Goal: Check status: Check status

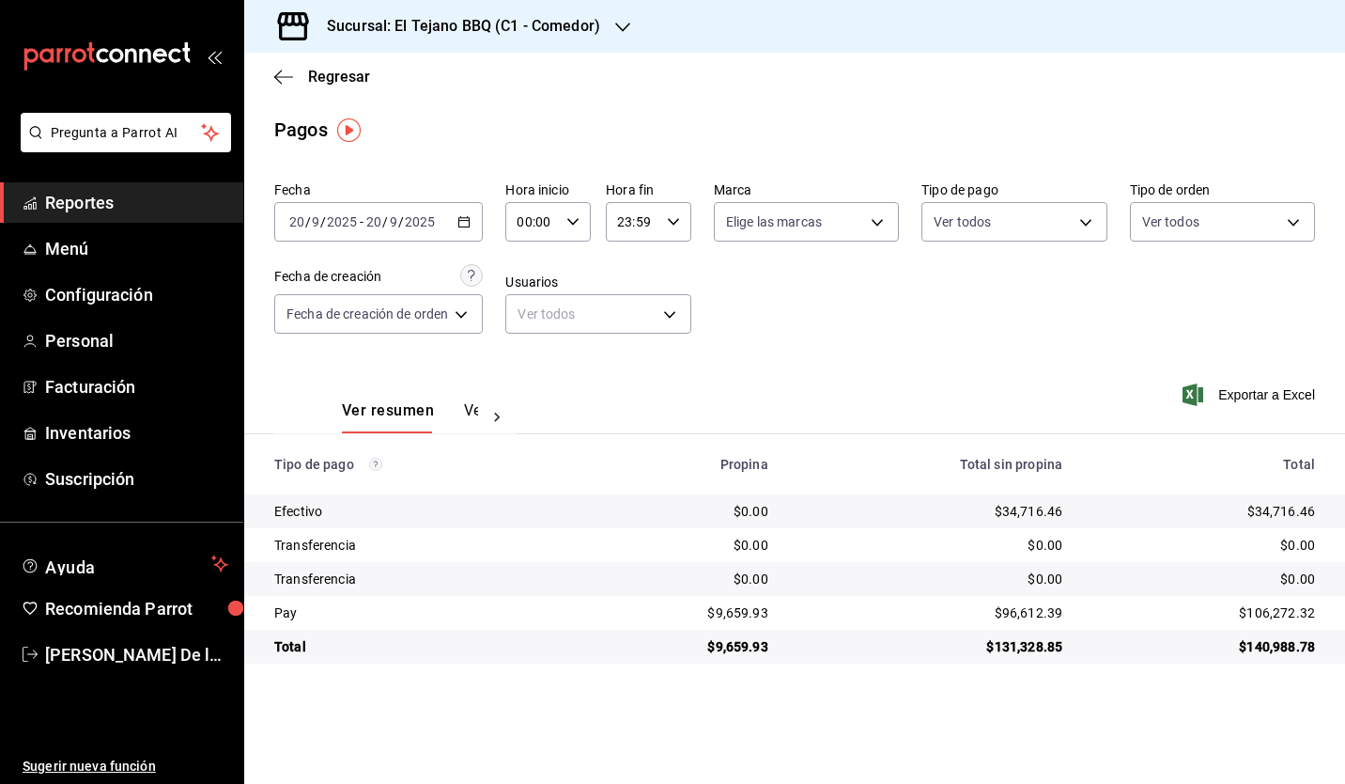
click at [473, 235] on div "[DATE] [DATE] - [DATE] [DATE]" at bounding box center [378, 221] width 209 height 39
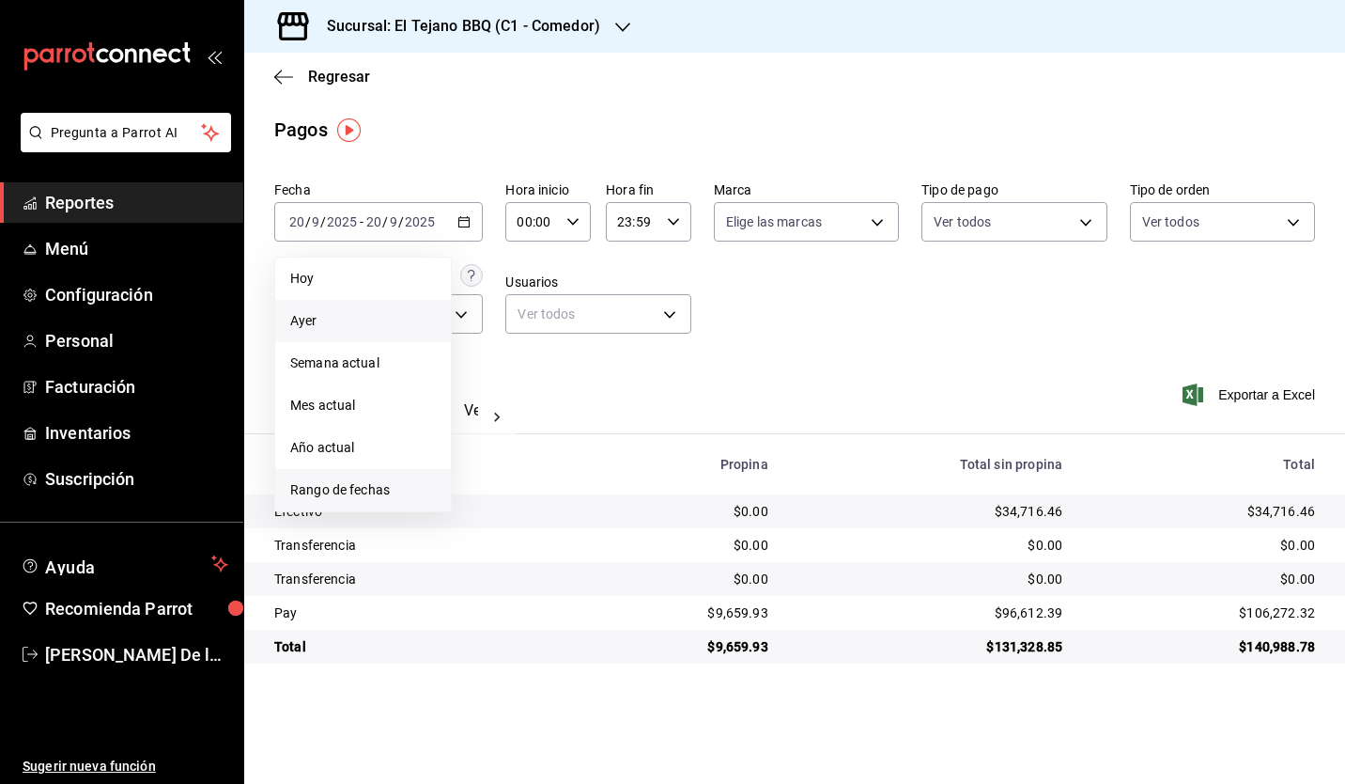
click at [400, 489] on span "Rango de fechas" at bounding box center [363, 490] width 146 height 20
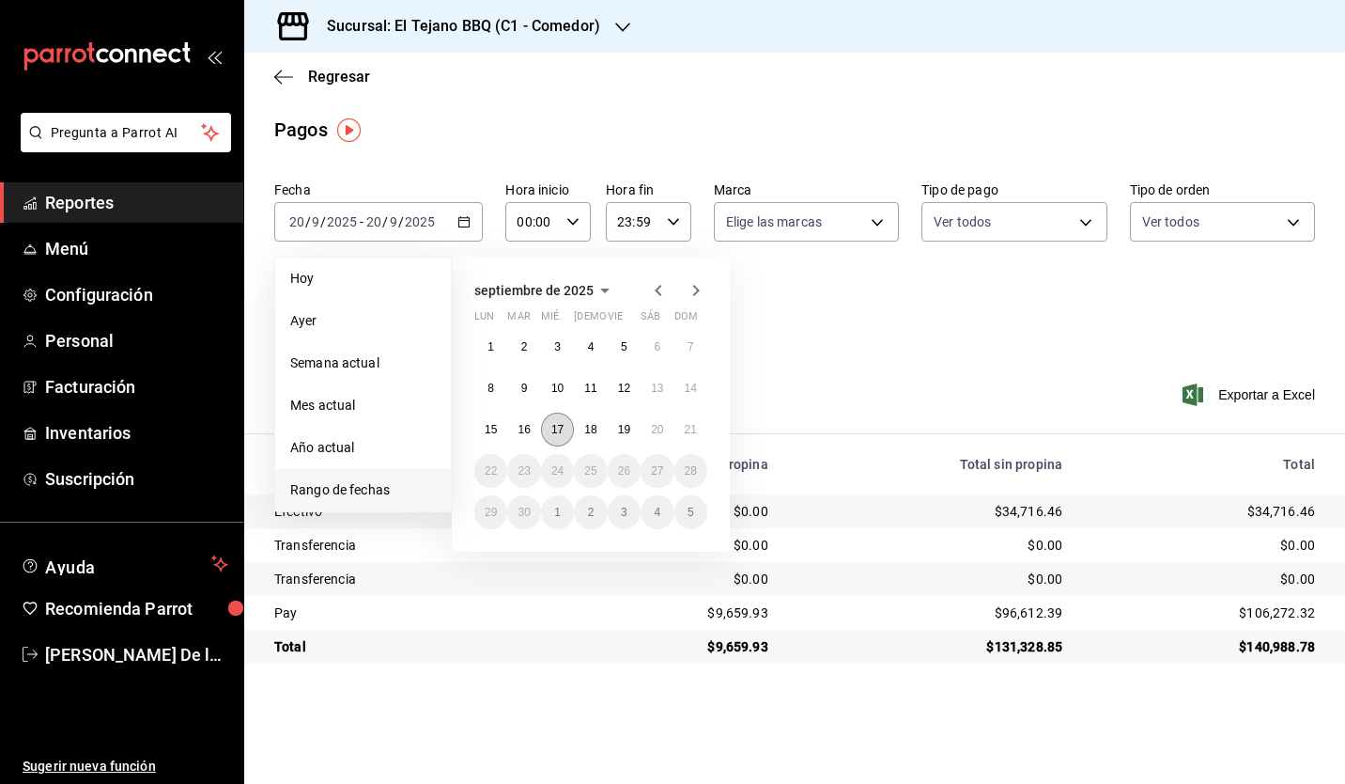
click at [559, 430] on abbr "17" at bounding box center [557, 429] width 12 height 13
click at [654, 430] on abbr "20" at bounding box center [657, 429] width 12 height 13
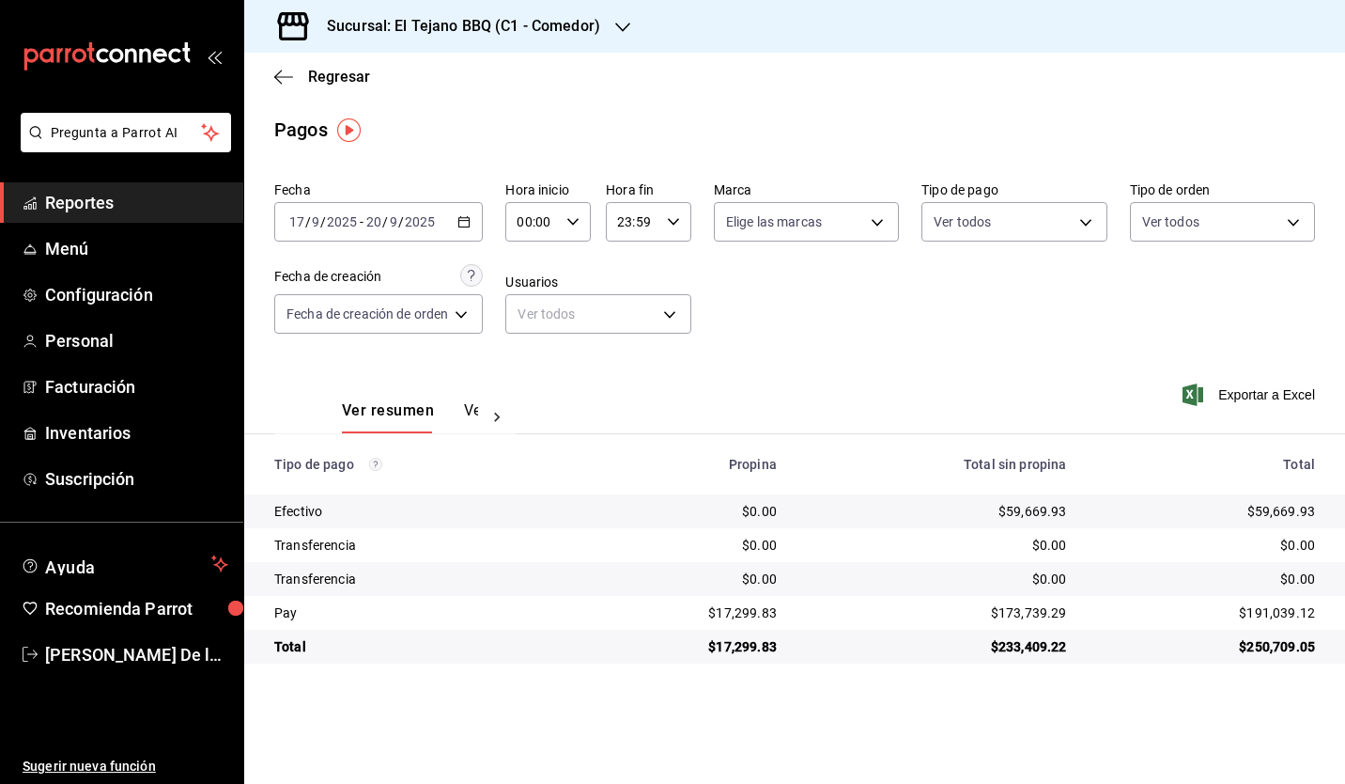
click at [1019, 507] on div "$59,669.93" at bounding box center [937, 511] width 260 height 19
click at [1010, 507] on div "$59,669.93" at bounding box center [937, 511] width 260 height 19
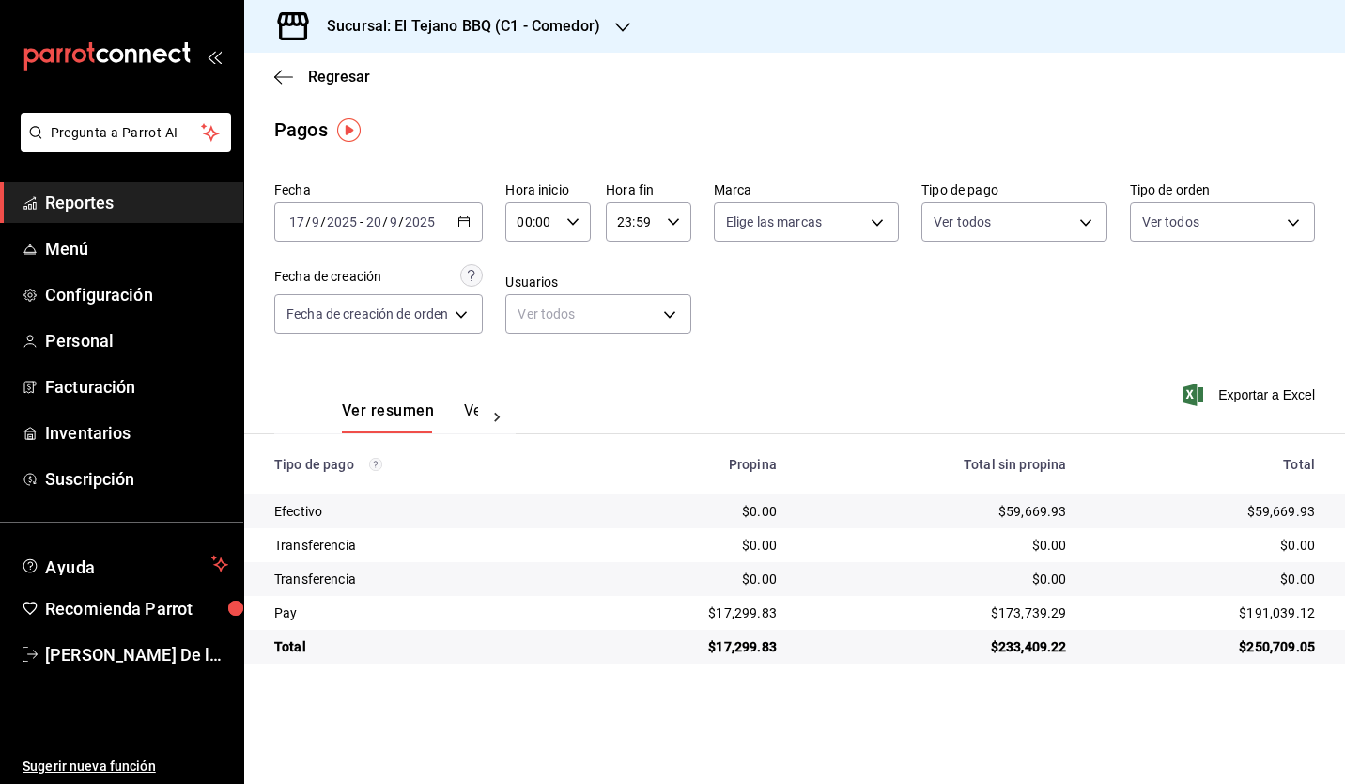
click at [1010, 507] on div "$59,669.93" at bounding box center [937, 511] width 260 height 19
drag, startPoint x: 1010, startPoint y: 507, endPoint x: 996, endPoint y: 581, distance: 74.6
click at [996, 581] on div "$0.00" at bounding box center [937, 578] width 260 height 19
click at [545, 11] on div "Sucursal: El Tejano BBQ (C1 - Comedor)" at bounding box center [448, 26] width 379 height 53
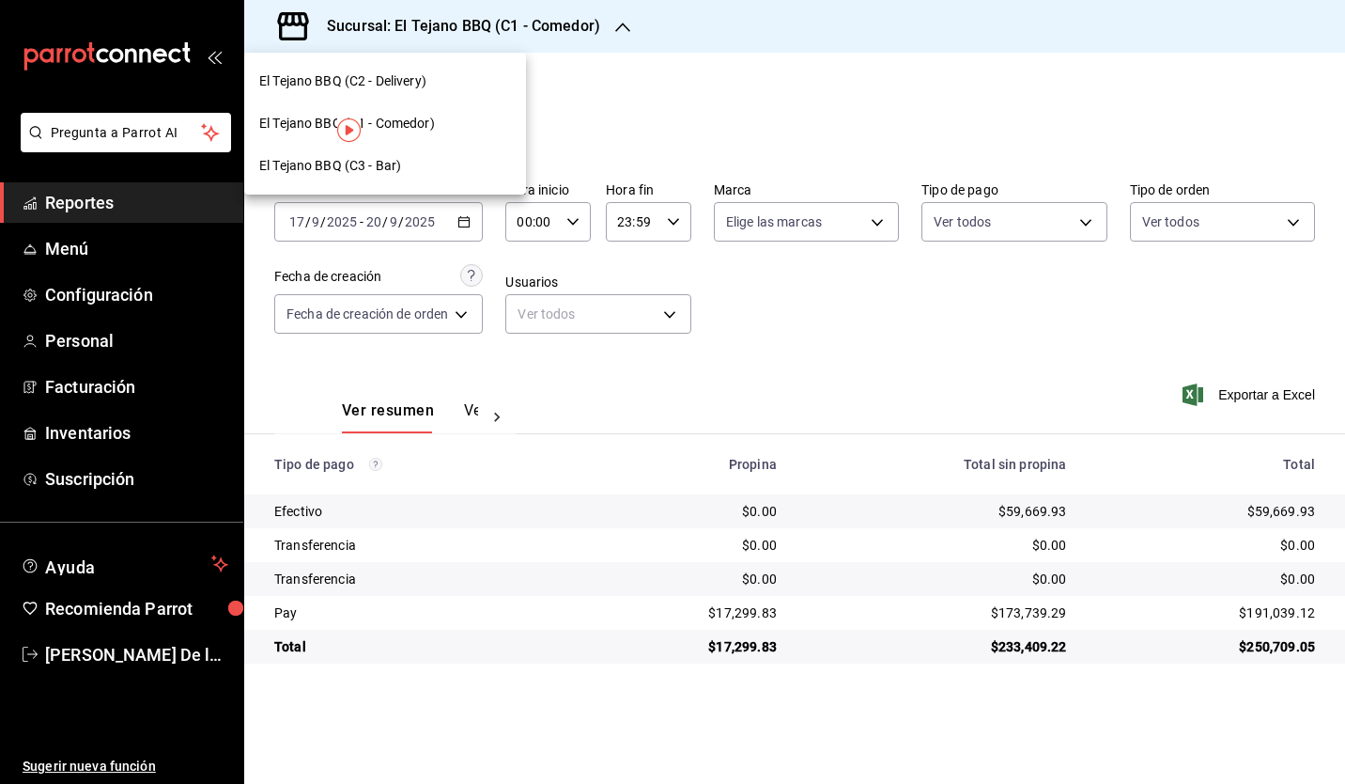
click at [427, 71] on span "El Tejano BBQ (C2 - Delivery)" at bounding box center [342, 81] width 167 height 20
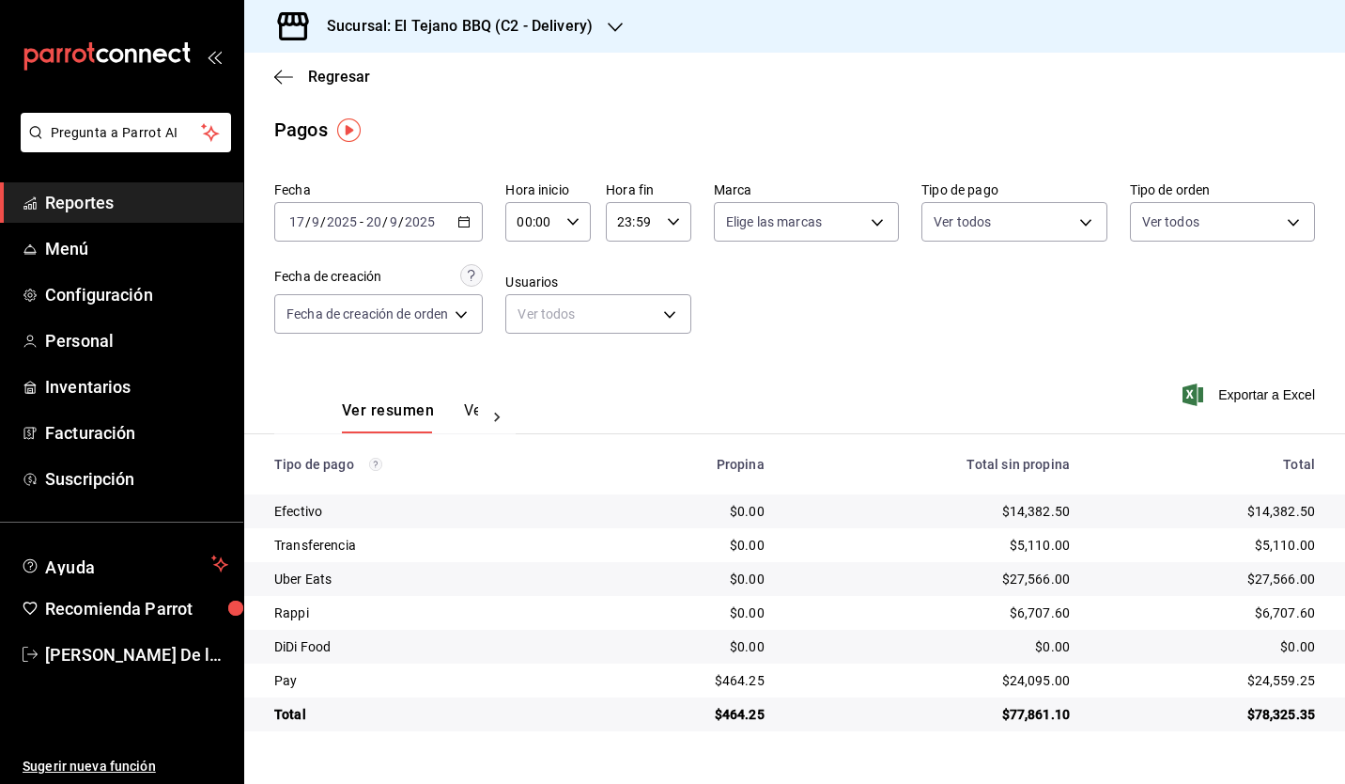
click at [522, 36] on h3 "Sucursal: El Tejano BBQ (C2 - Delivery)" at bounding box center [452, 26] width 281 height 23
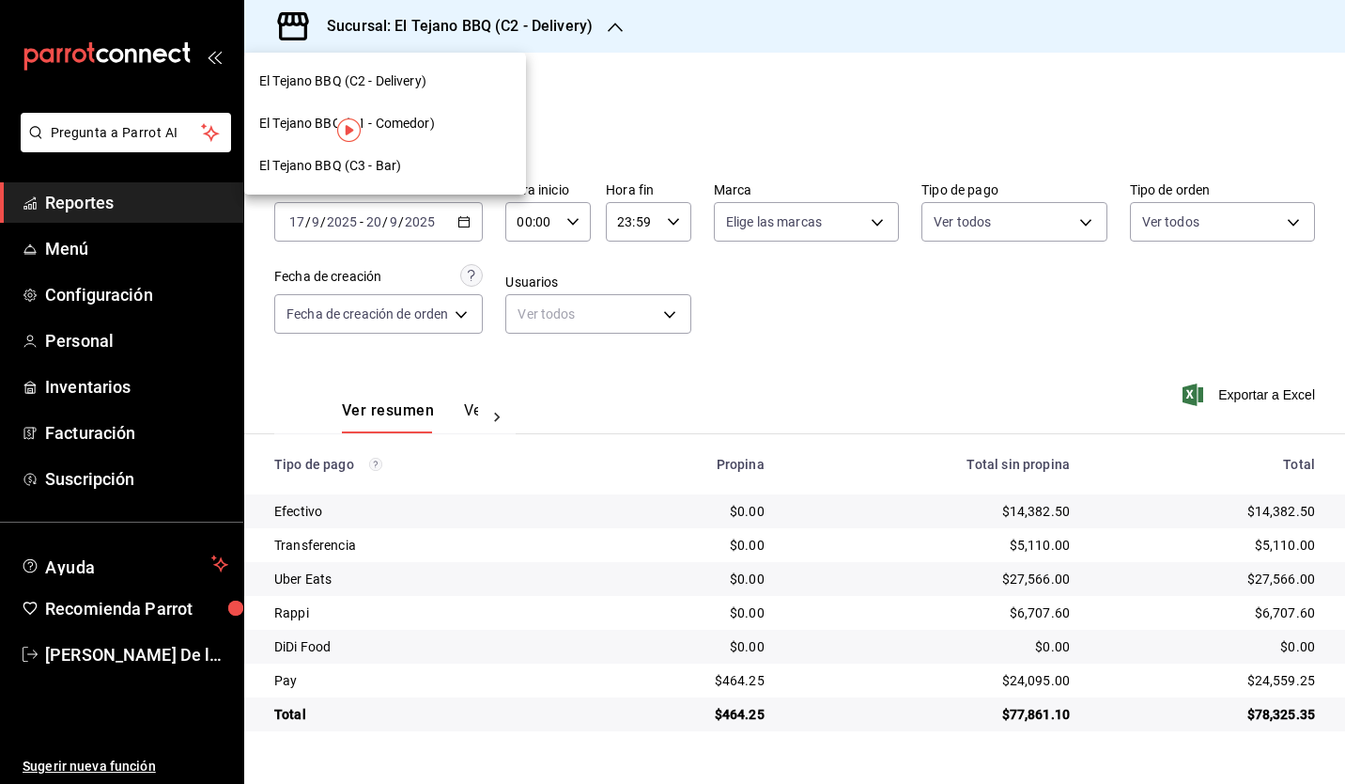
click at [434, 116] on span "El Tejano BBQ (C1 - Comedor)" at bounding box center [347, 124] width 176 height 20
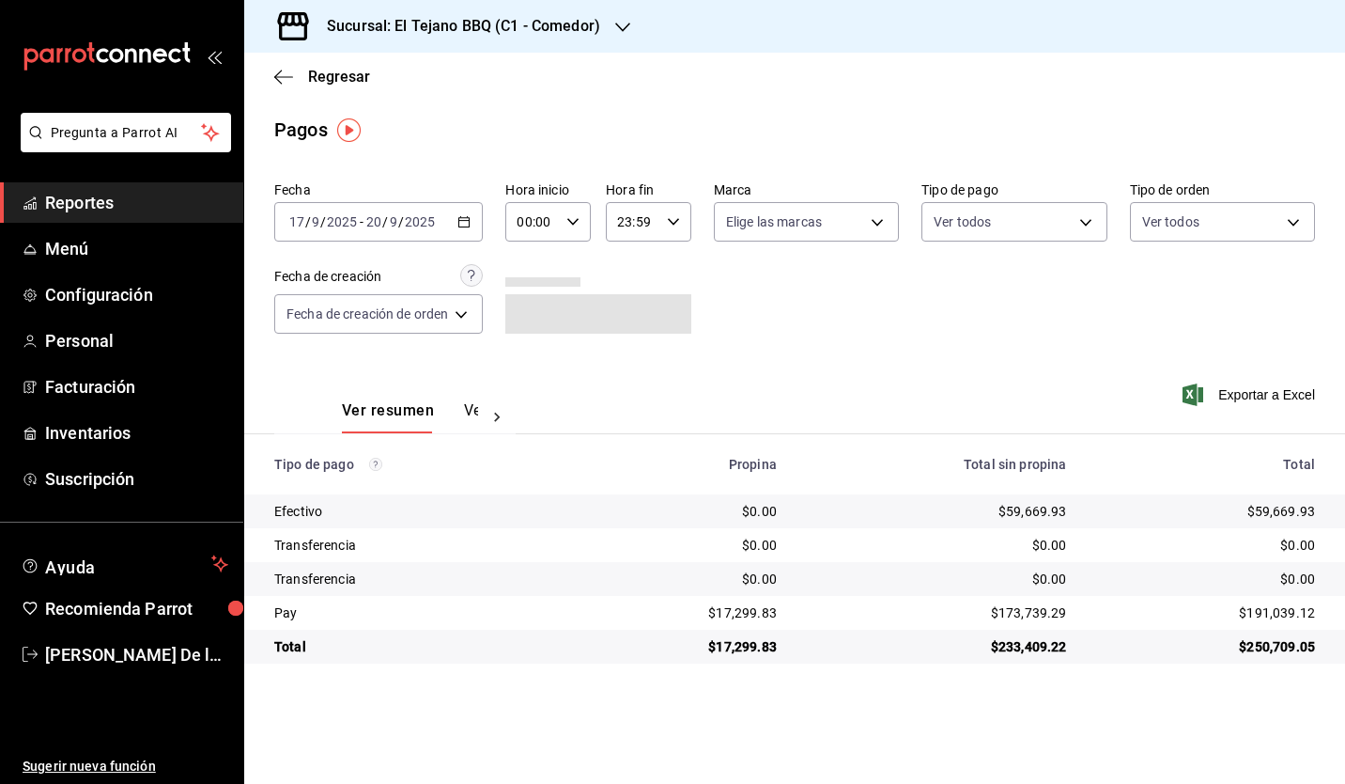
click at [470, 212] on div "[DATE] [DATE] - [DATE] [DATE]" at bounding box center [378, 221] width 209 height 39
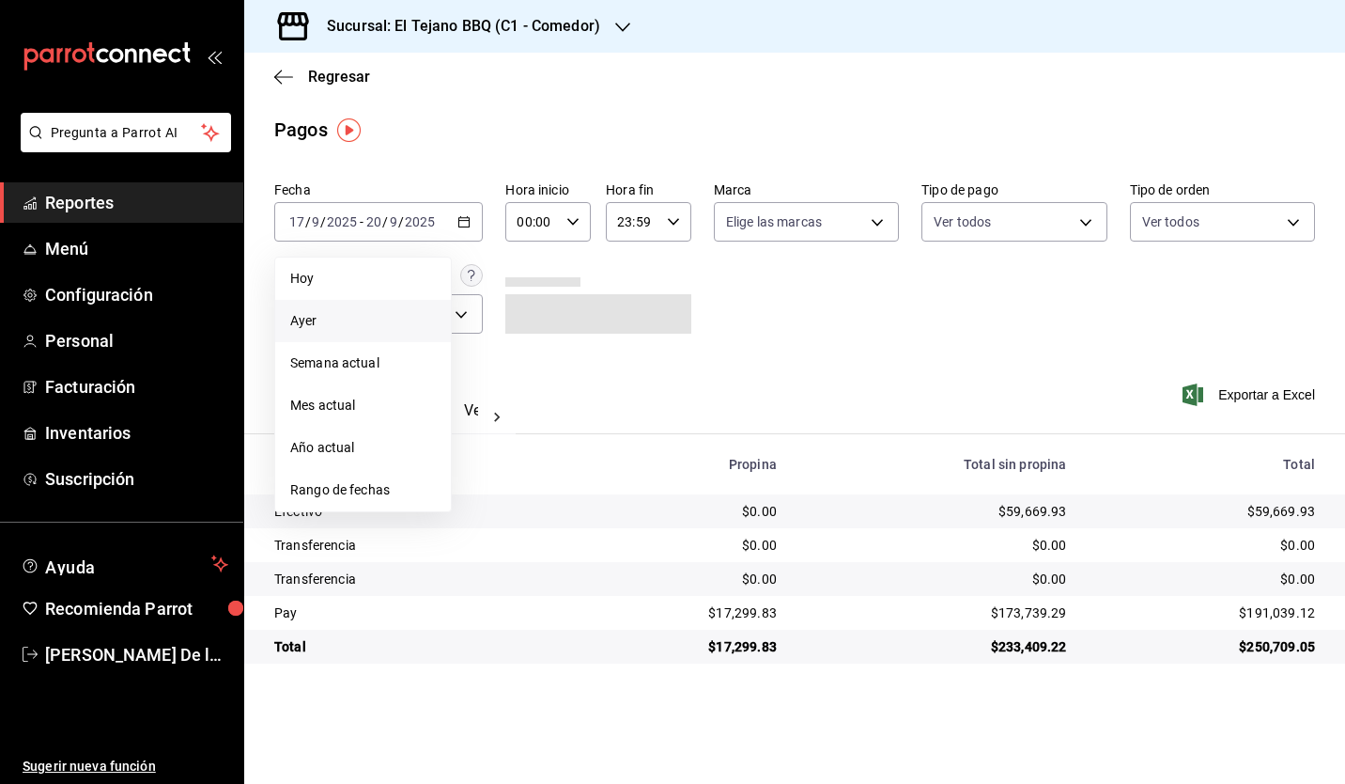
click at [423, 327] on span "Ayer" at bounding box center [363, 321] width 146 height 20
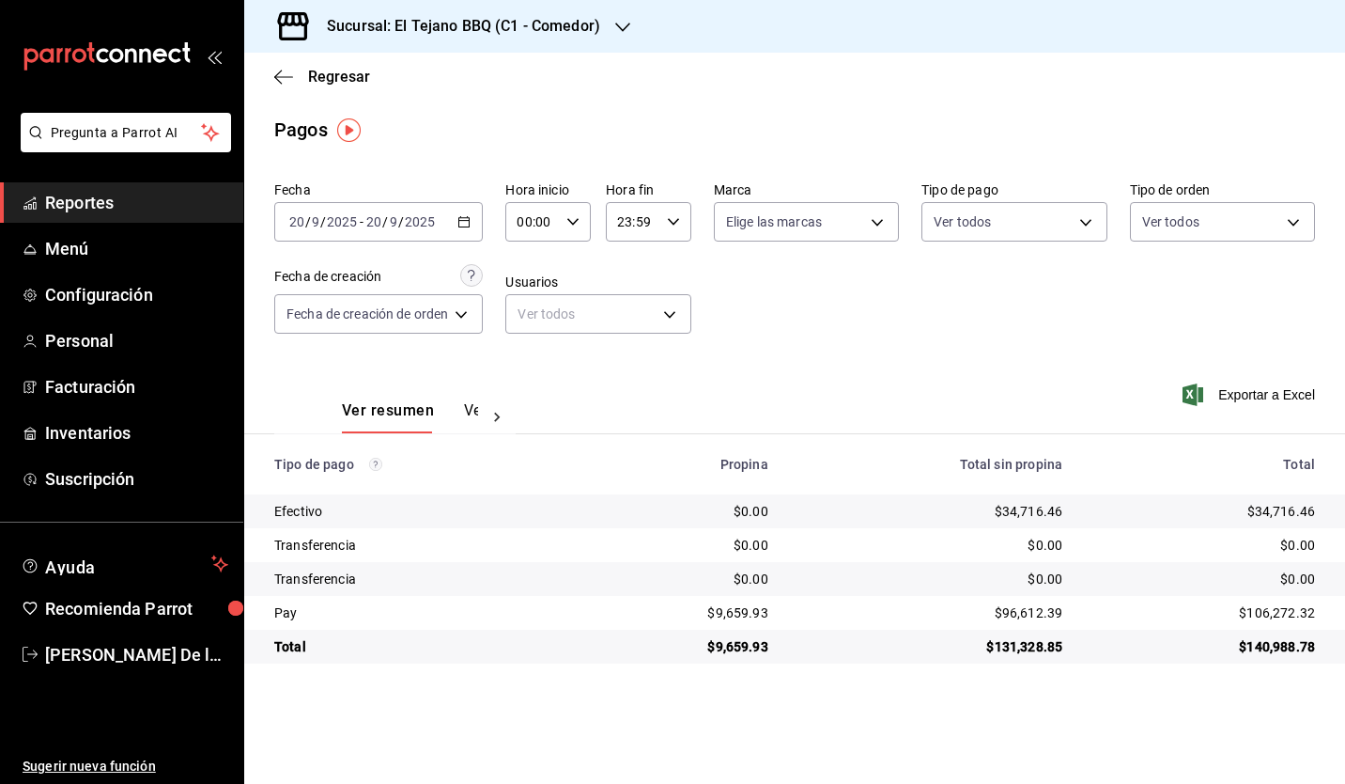
click at [507, 50] on div "Sucursal: El Tejano BBQ (C1 - Comedor)" at bounding box center [448, 26] width 379 height 53
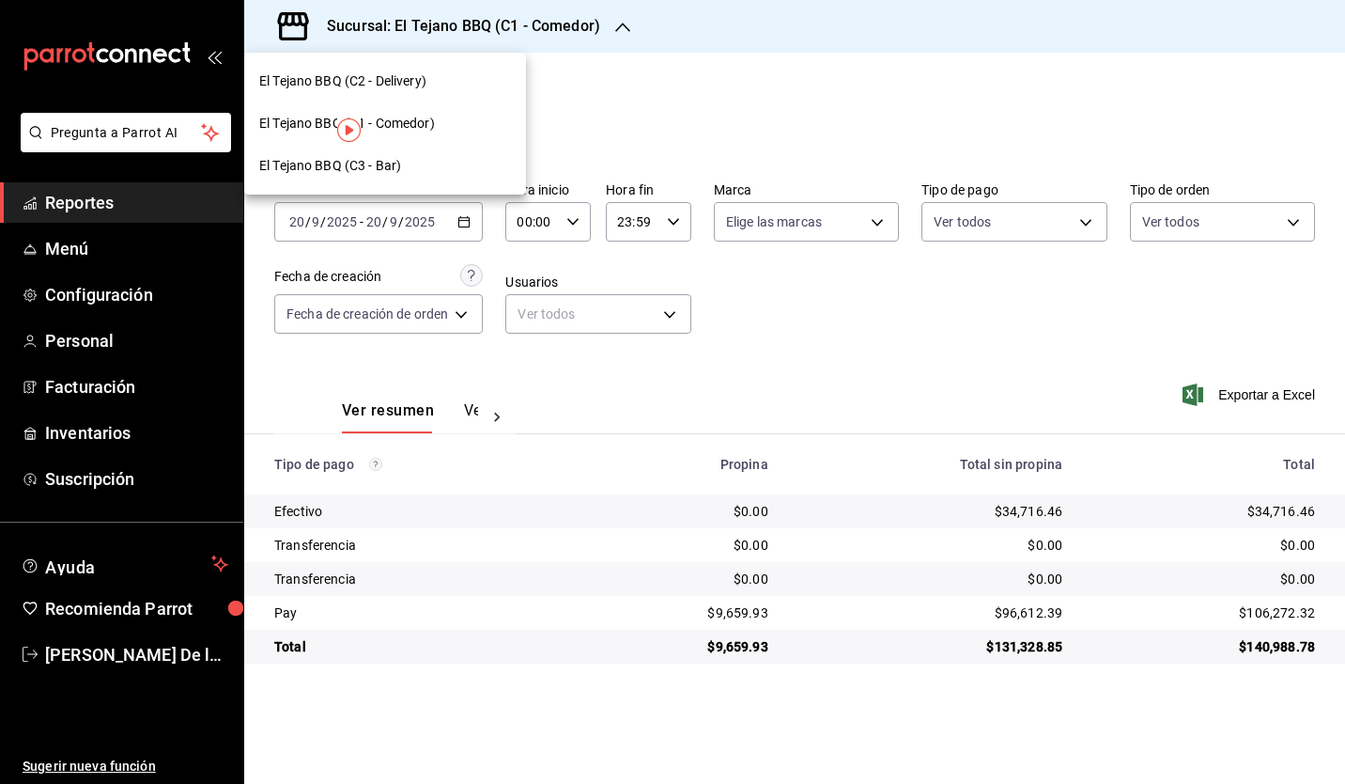
click at [647, 105] on div at bounding box center [672, 392] width 1345 height 784
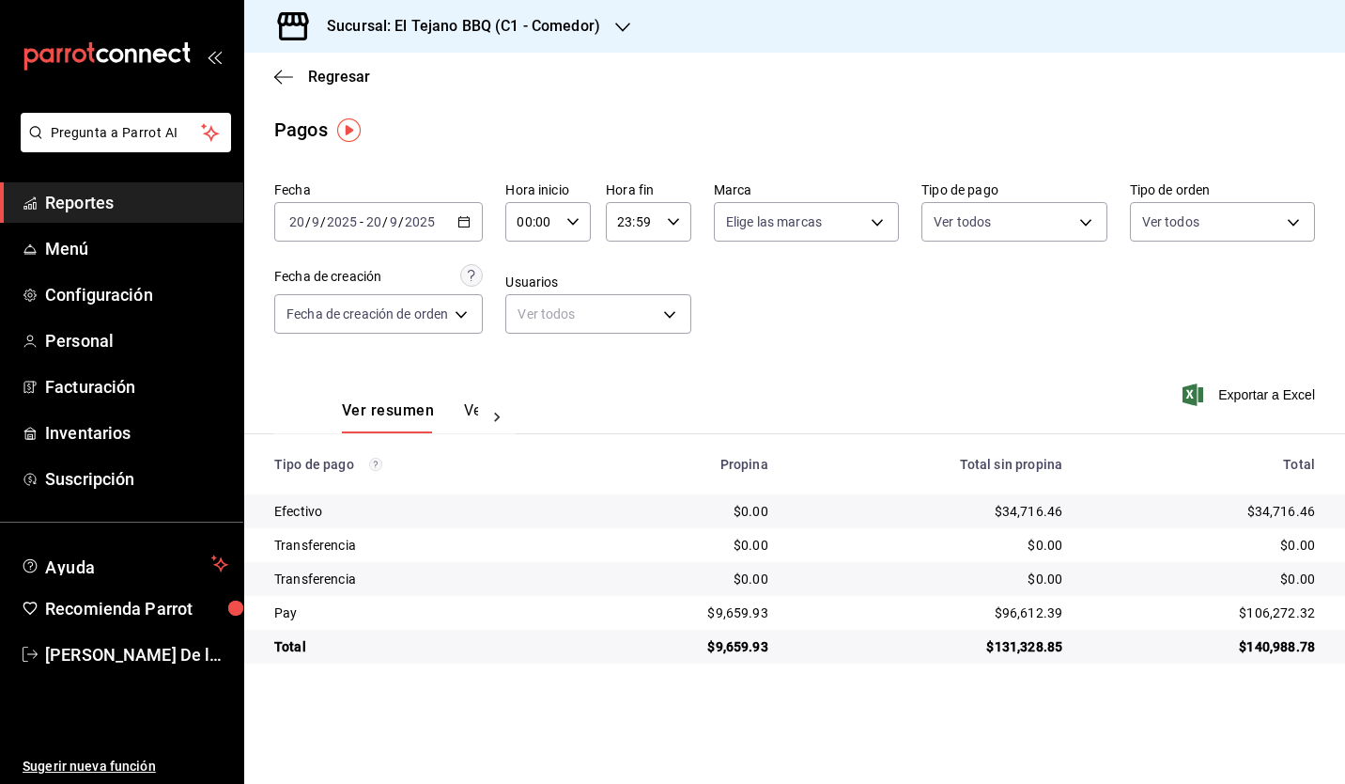
click at [788, 406] on div "Ver resumen Ver pagos Exportar a Excel" at bounding box center [794, 406] width 1101 height 100
drag, startPoint x: 536, startPoint y: 485, endPoint x: 318, endPoint y: 455, distance: 221.0
click at [318, 455] on th "Tipo de pago" at bounding box center [413, 464] width 338 height 60
drag, startPoint x: 318, startPoint y: 455, endPoint x: 283, endPoint y: 464, distance: 36.0
click at [283, 464] on div "Tipo de pago" at bounding box center [420, 464] width 293 height 15
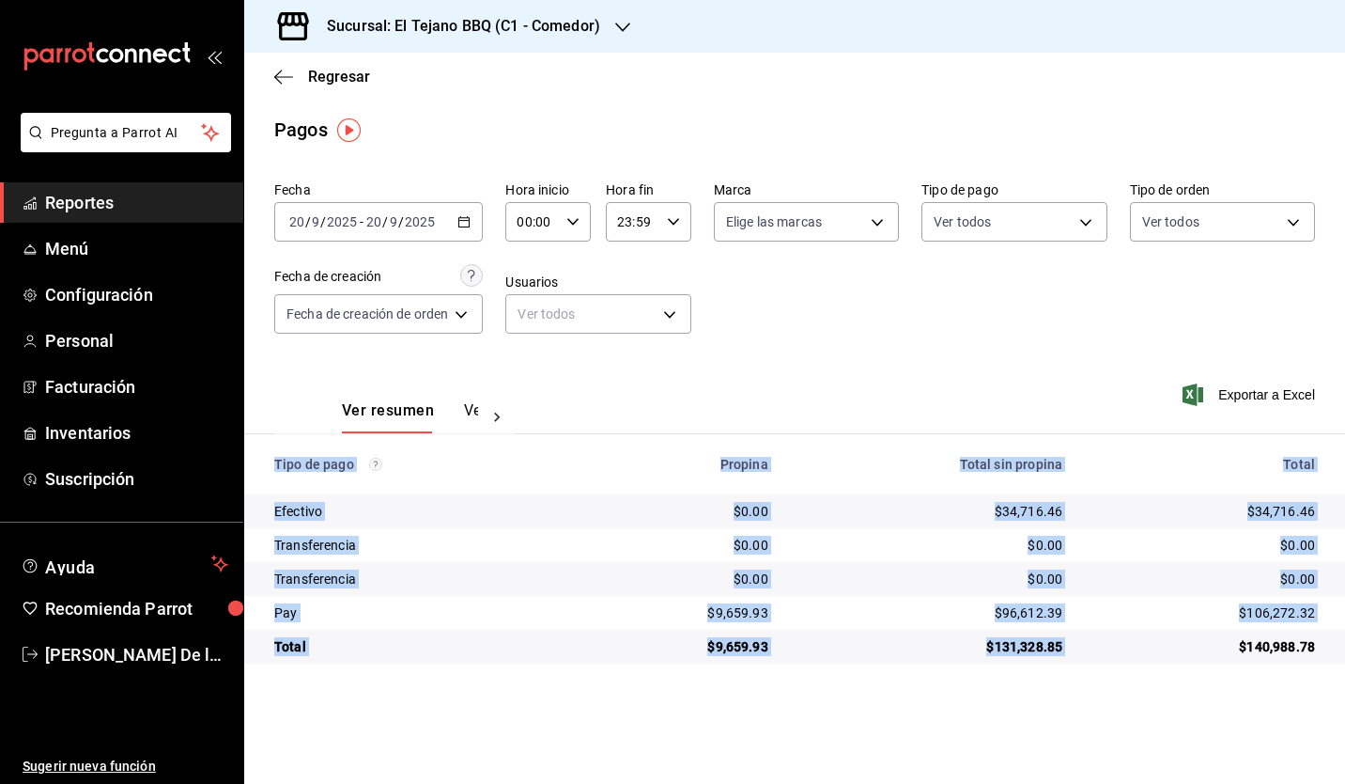
drag, startPoint x: 278, startPoint y: 461, endPoint x: 1122, endPoint y: 660, distance: 866.8
click at [1122, 660] on table "Tipo de pago Propina Total sin propina Total Efectivo $0.00 $34,716.46 $34,716.…" at bounding box center [794, 548] width 1101 height 229
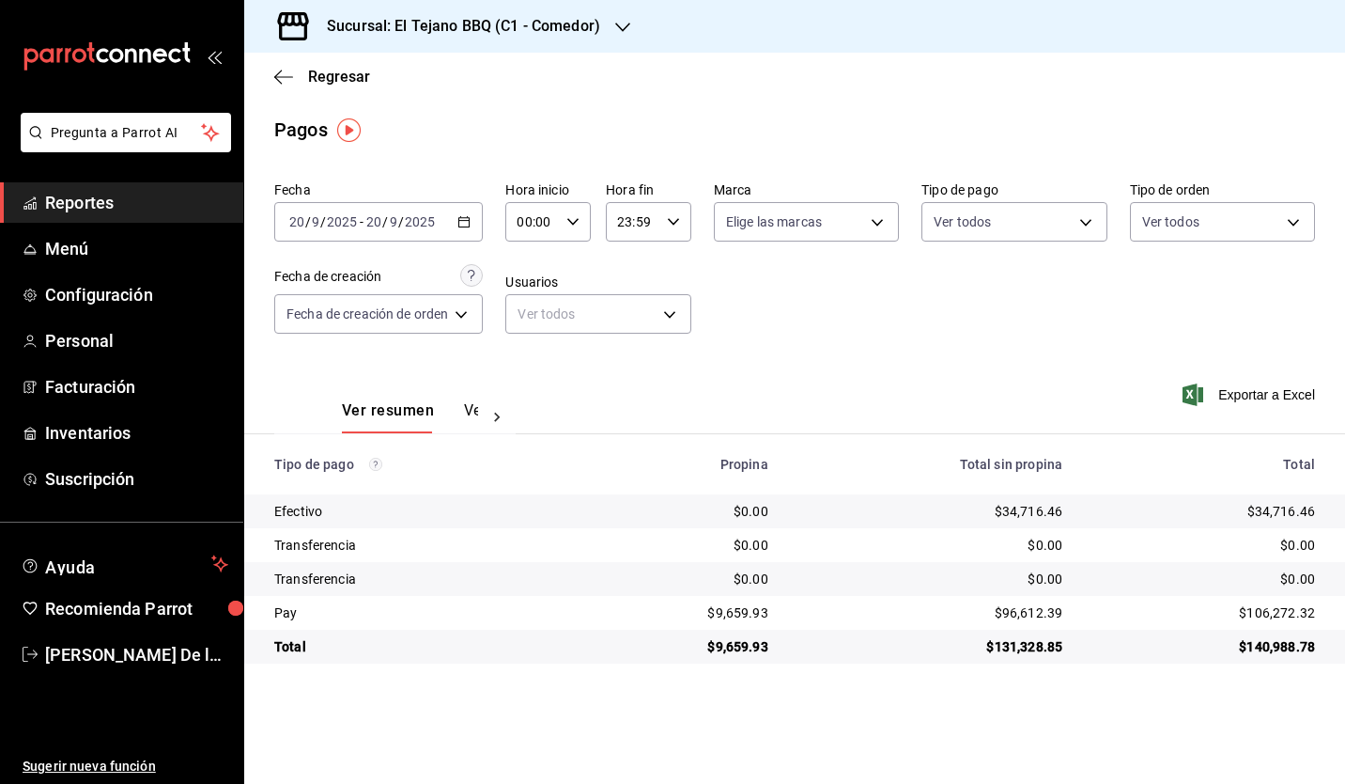
drag, startPoint x: 1122, startPoint y: 660, endPoint x: 1021, endPoint y: 681, distance: 102.6
click at [1021, 681] on main "Regresar Pagos Fecha [DATE] [DATE] - [DATE] [DATE] Hora inicio 00:00 Hora inici…" at bounding box center [794, 418] width 1101 height 731
